Goal: Information Seeking & Learning: Learn about a topic

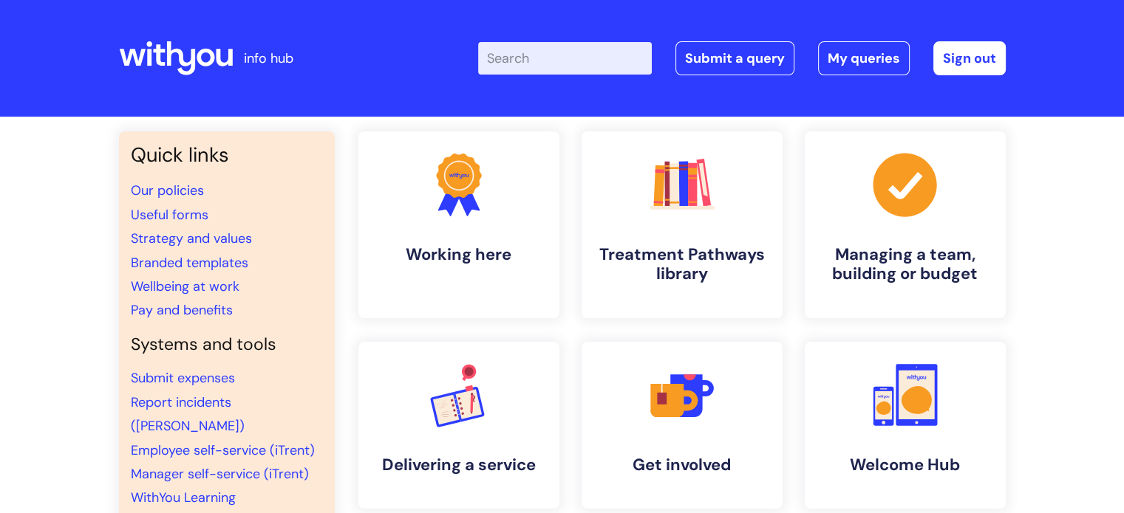
click at [567, 55] on input "Enter your search term here..." at bounding box center [565, 58] width 174 height 33
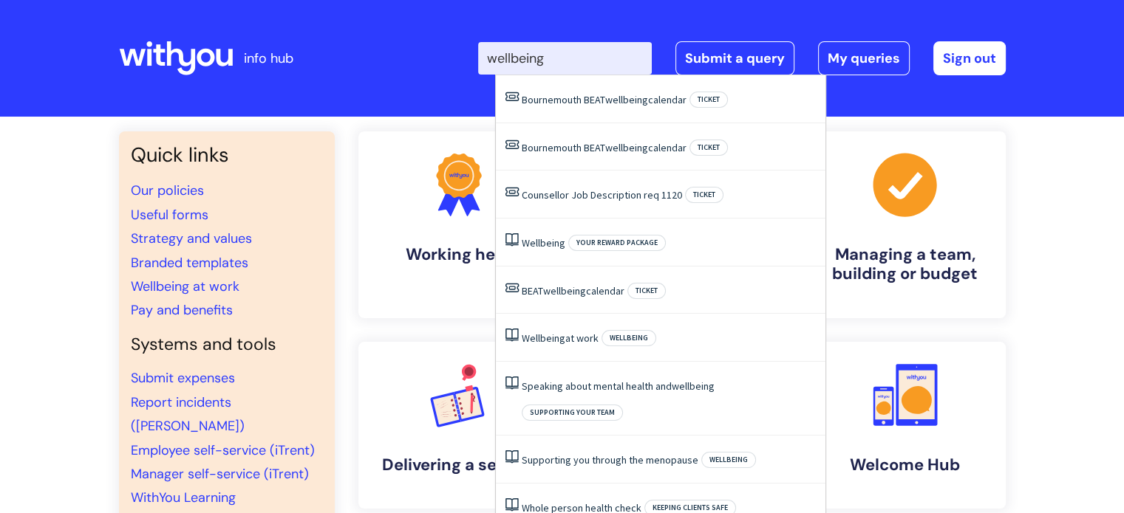
type input "wellbeing"
click button "Search" at bounding box center [0, 0] width 0 height 0
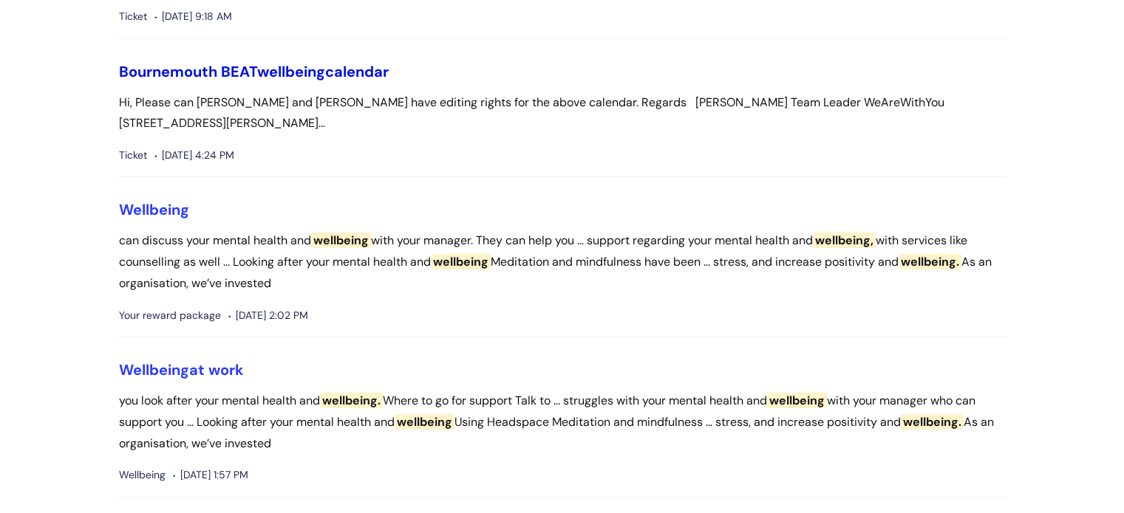
scroll to position [244, 0]
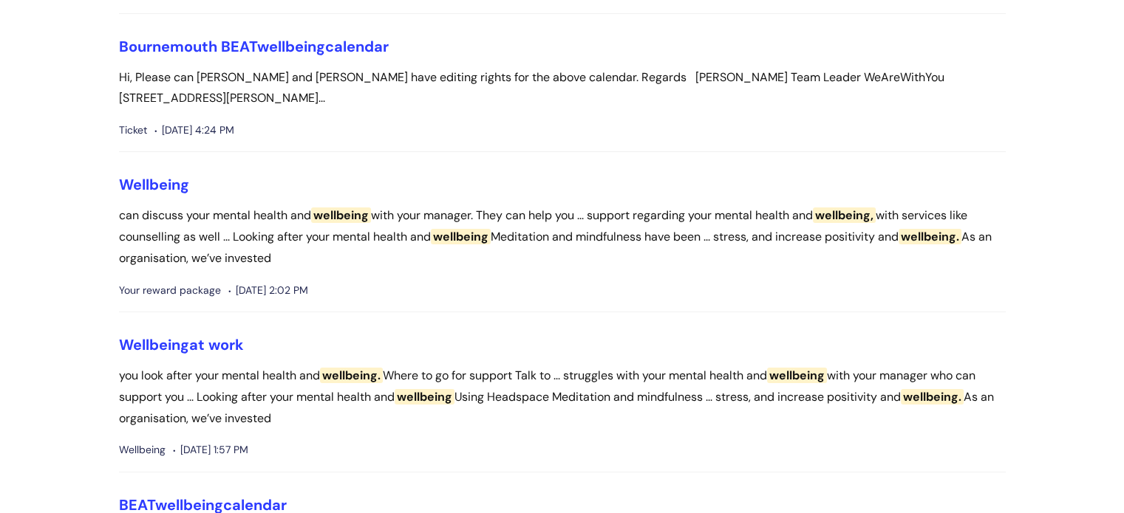
click at [151, 194] on span "Wellbeing" at bounding box center [154, 184] width 70 height 19
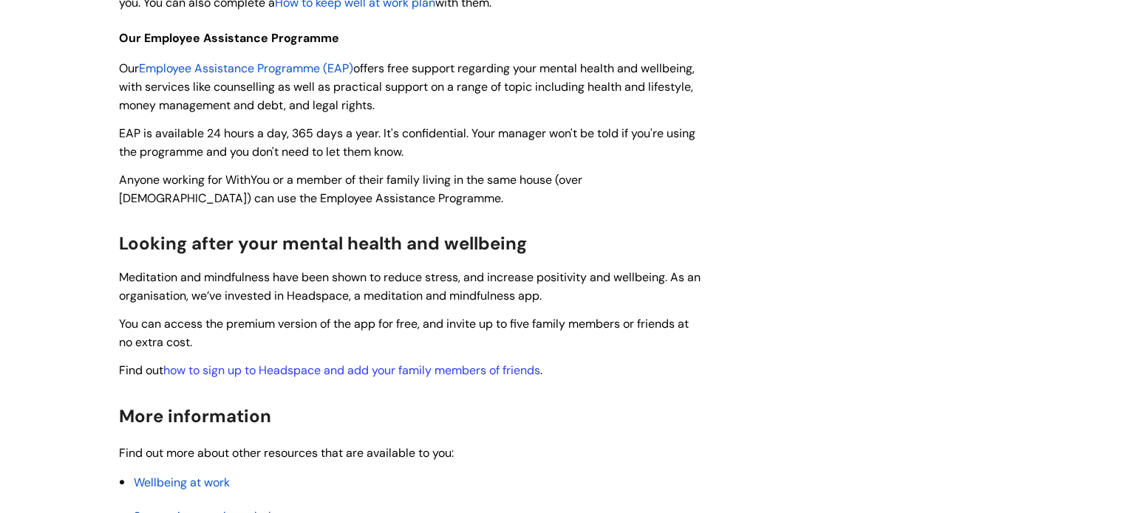
scroll to position [357, 0]
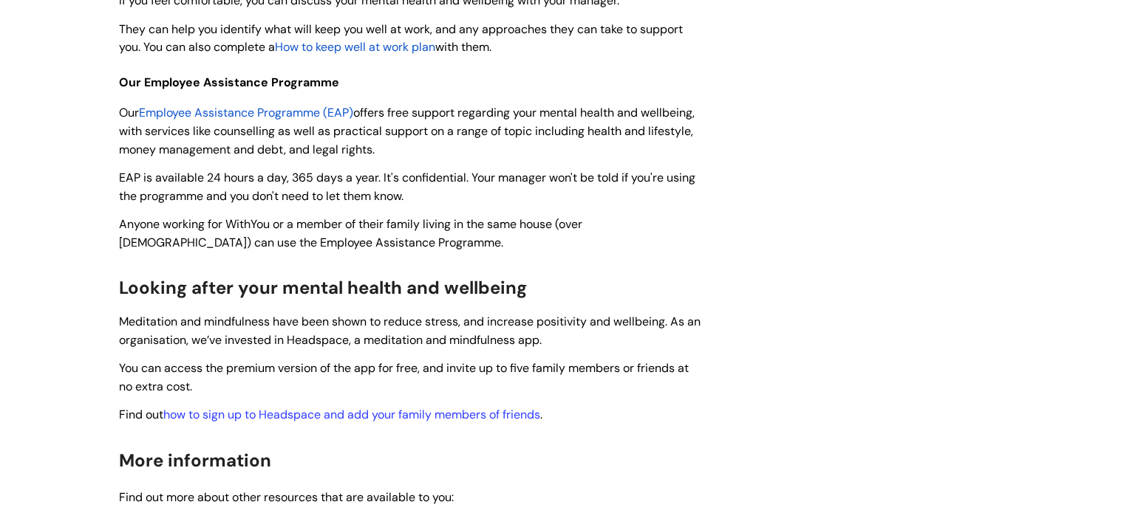
click at [208, 114] on span "Employee Assistance Programme (EAP)" at bounding box center [246, 113] width 214 height 16
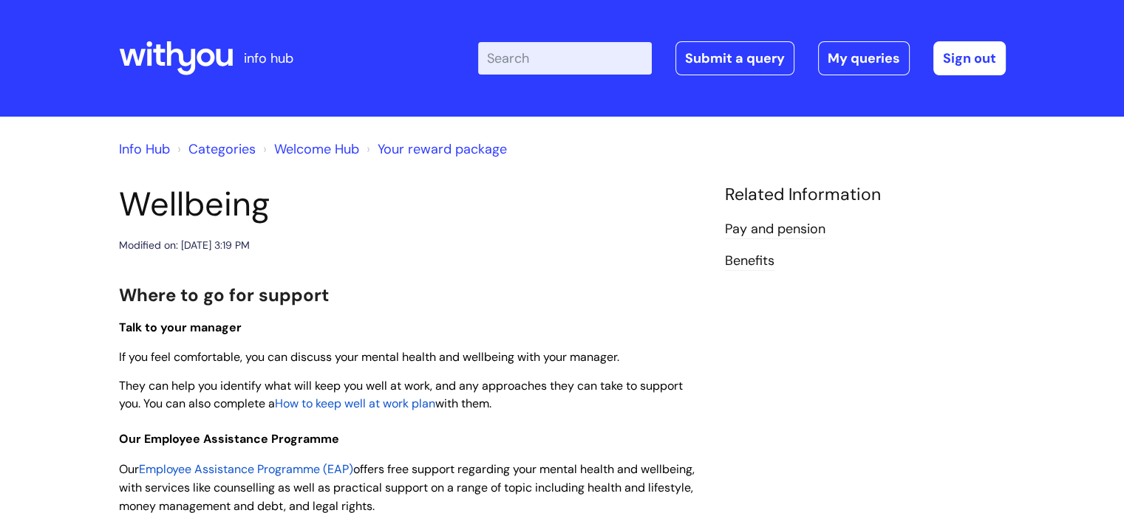
click at [546, 67] on input "Enter your search term here..." at bounding box center [565, 58] width 174 height 33
type input "eap"
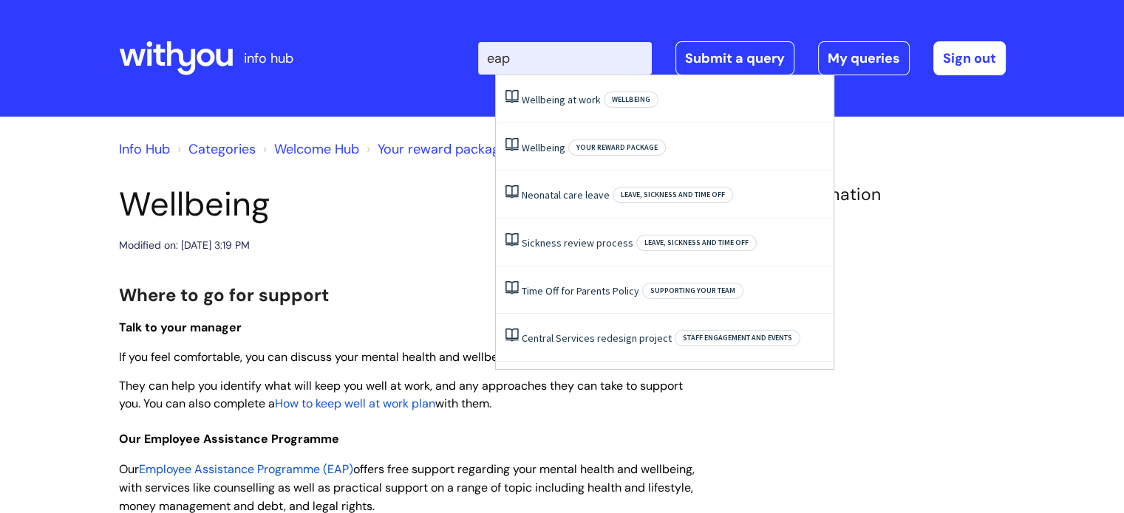
click at [546, 67] on input "eap" at bounding box center [565, 58] width 174 height 33
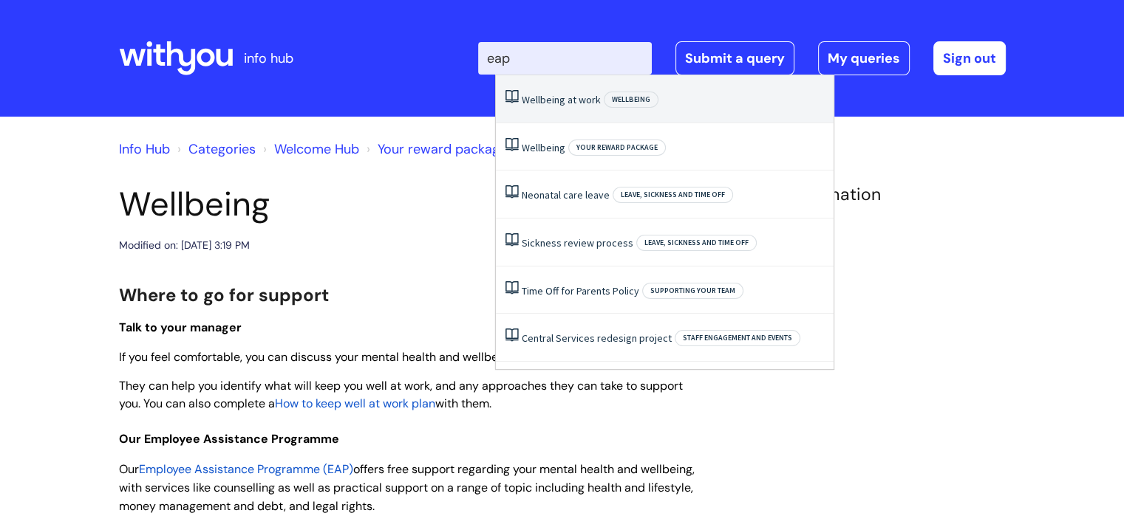
click at [552, 103] on link "Wellbeing at work" at bounding box center [561, 99] width 79 height 13
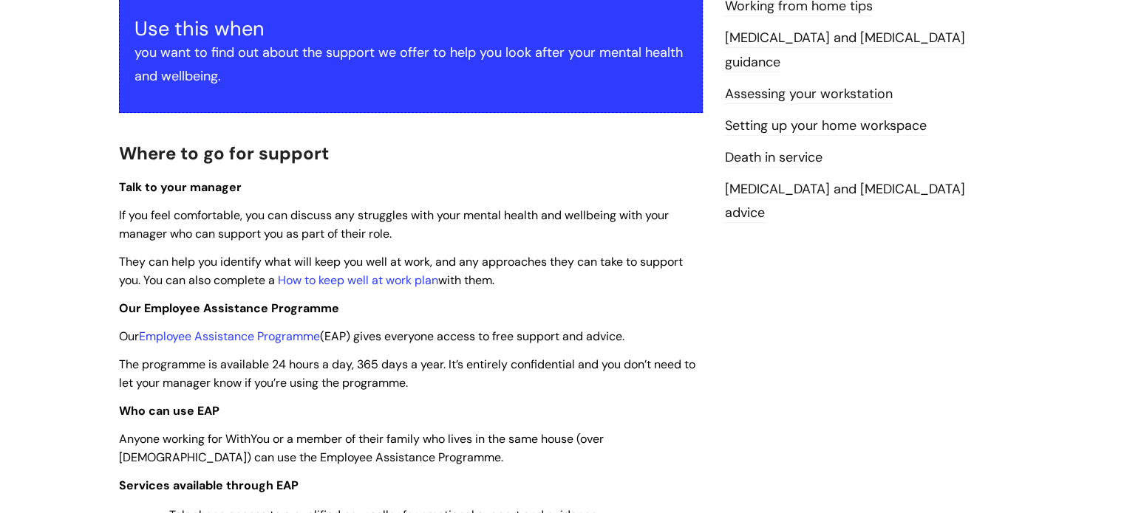
scroll to position [288, 0]
